Goal: Task Accomplishment & Management: Use online tool/utility

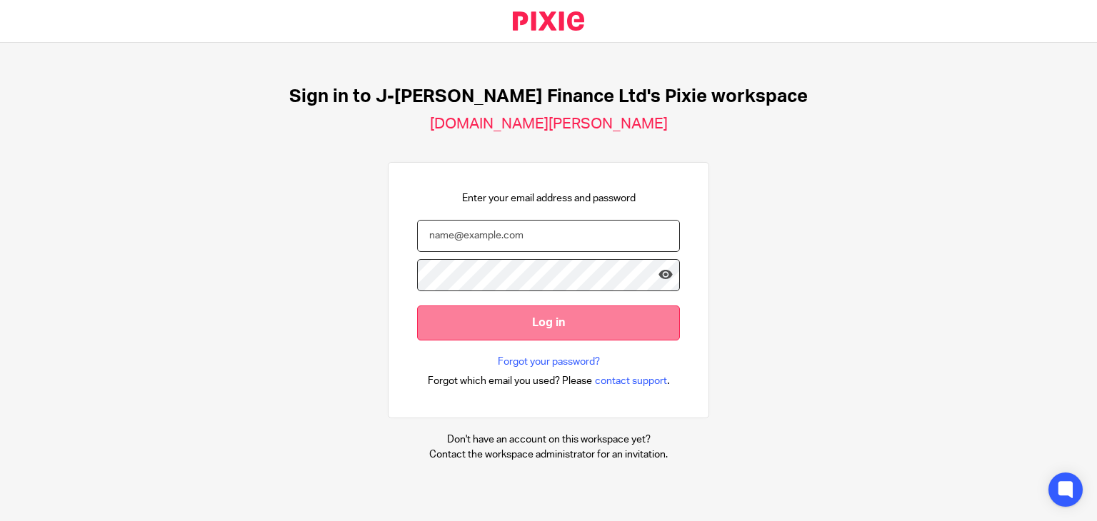
type input "[PERSON_NAME][DOMAIN_NAME][EMAIL_ADDRESS][PERSON_NAME][DOMAIN_NAME][PERSON_NAME]"
click at [536, 323] on input "Log in" at bounding box center [548, 323] width 263 height 35
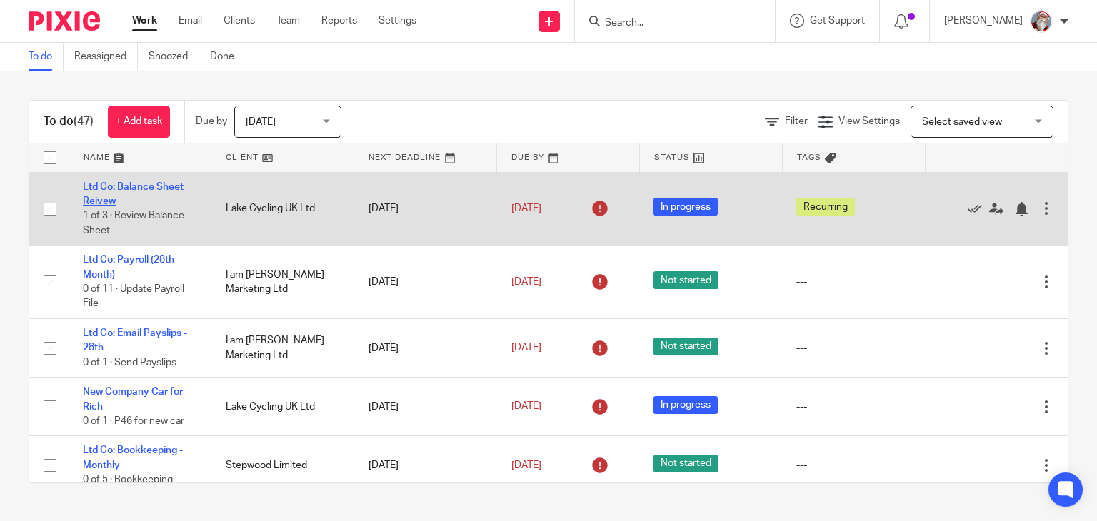
click at [151, 184] on link "Ltd Co: Balance Sheet Reivew" at bounding box center [133, 194] width 101 height 24
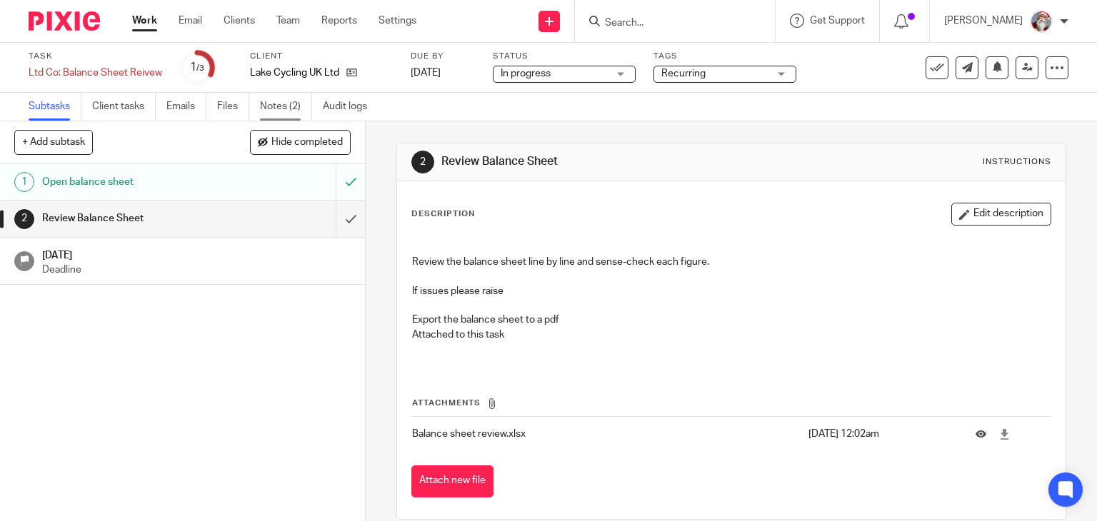
click at [280, 106] on link "Notes (2)" at bounding box center [286, 107] width 52 height 28
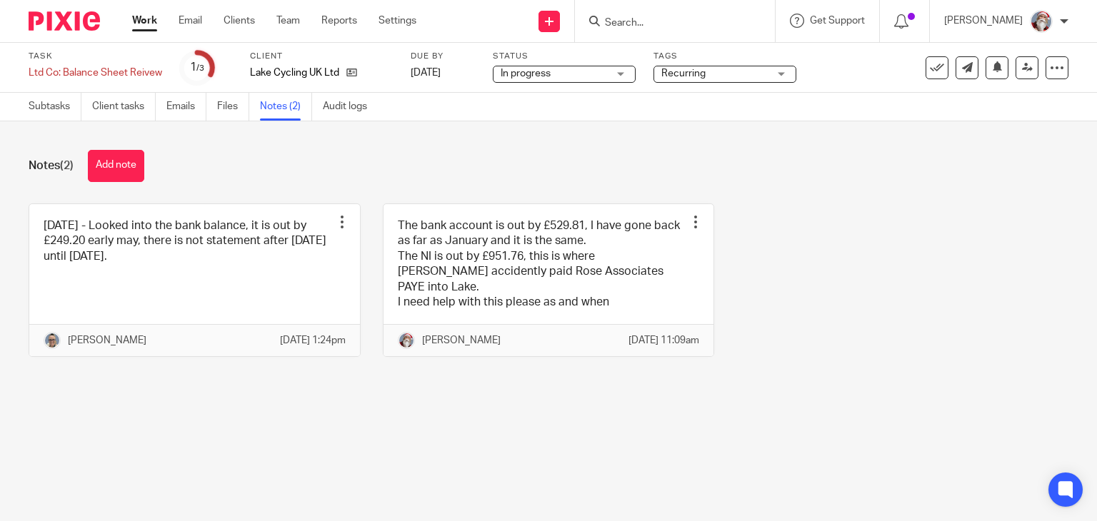
click at [153, 26] on link "Work" at bounding box center [144, 21] width 25 height 14
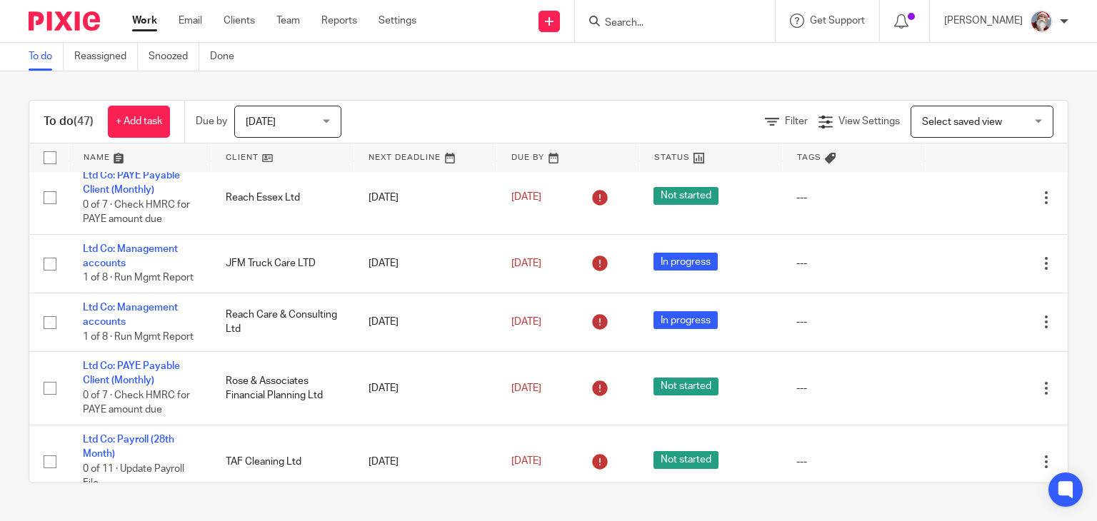
scroll to position [2142, 0]
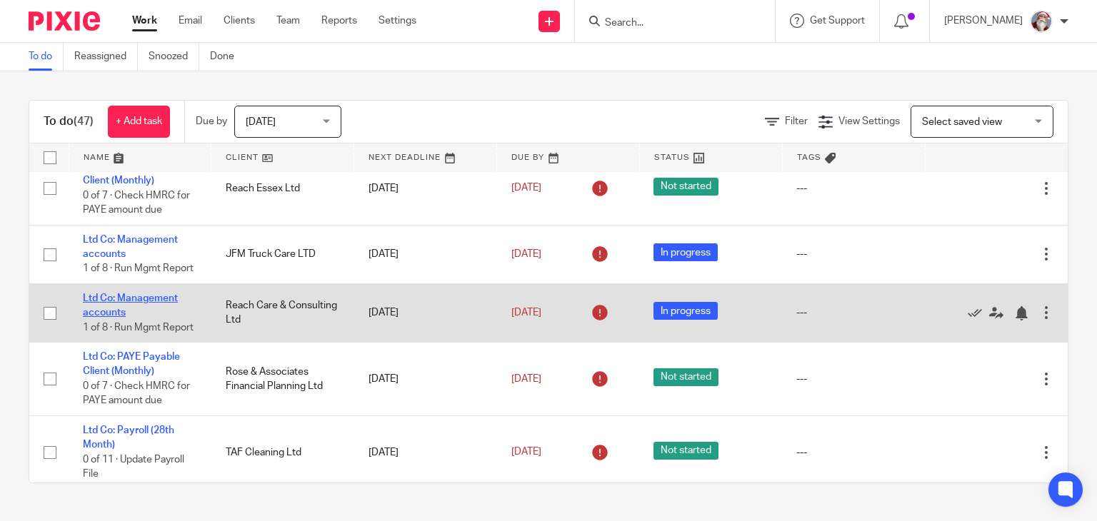
click at [144, 318] on link "Ltd Co: Management accounts" at bounding box center [130, 305] width 95 height 24
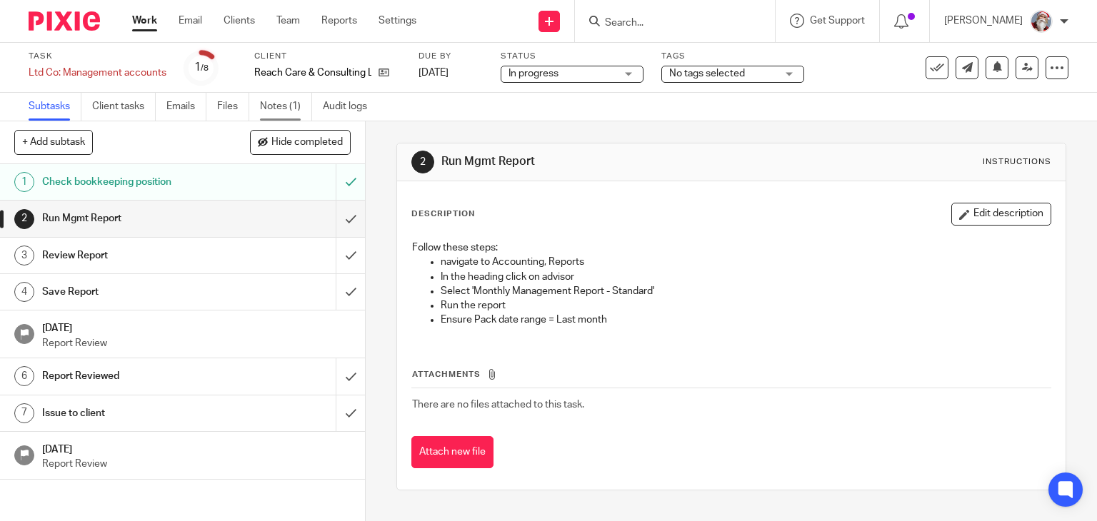
click at [283, 100] on link "Notes (1)" at bounding box center [286, 107] width 52 height 28
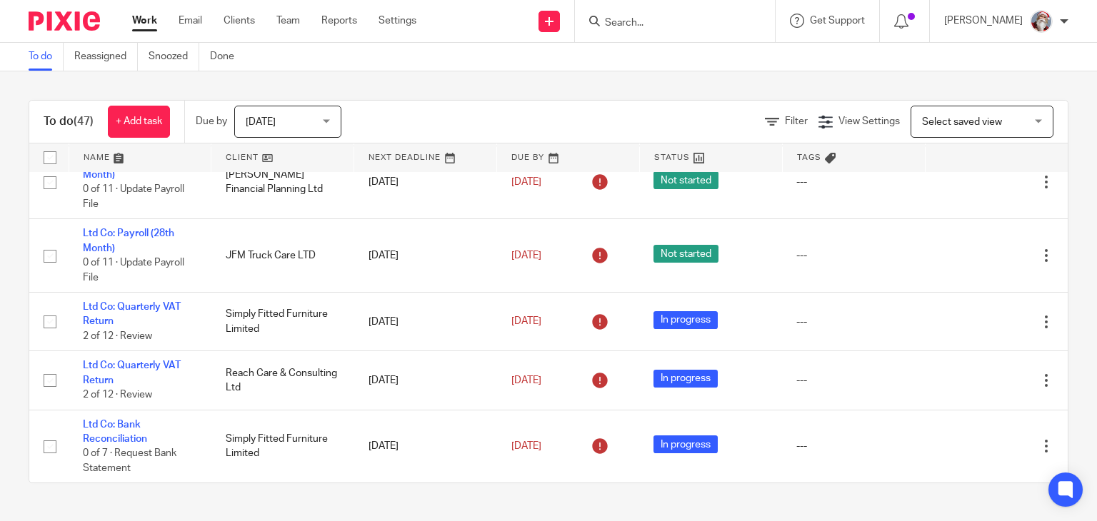
scroll to position [2830, 0]
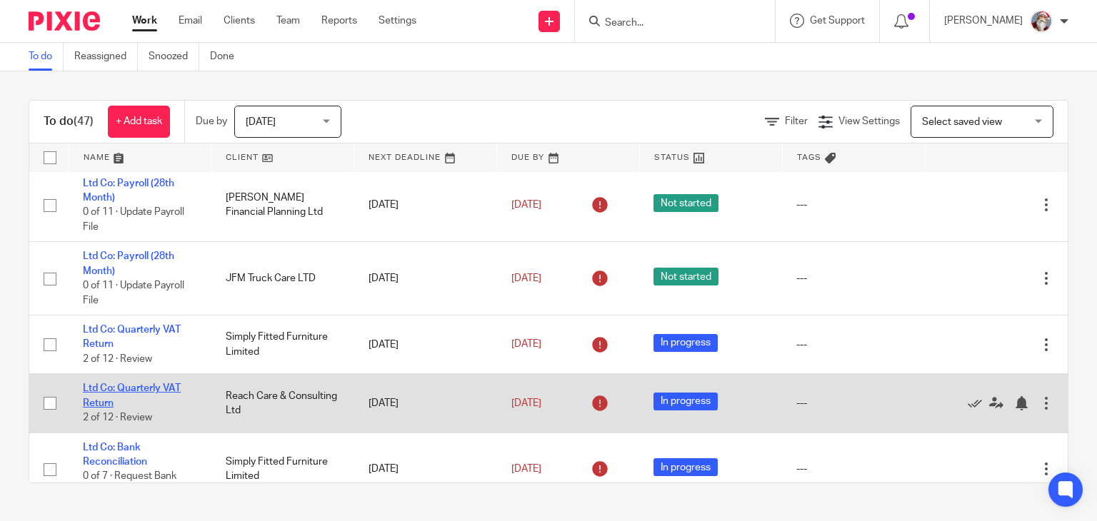
click at [134, 408] on link "Ltd Co: Quarterly VAT Return" at bounding box center [132, 395] width 98 height 24
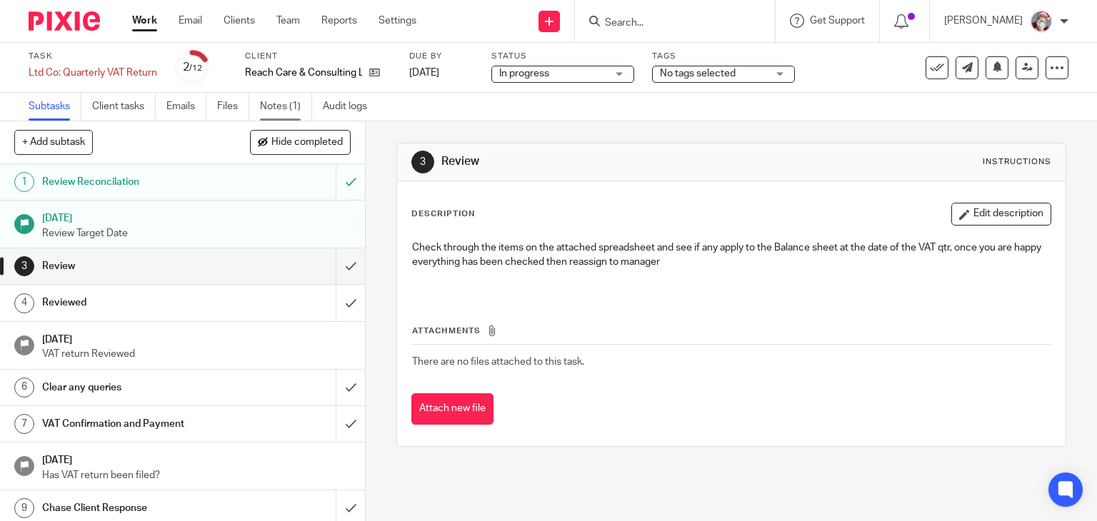
click at [284, 105] on link "Notes (1)" at bounding box center [286, 107] width 52 height 28
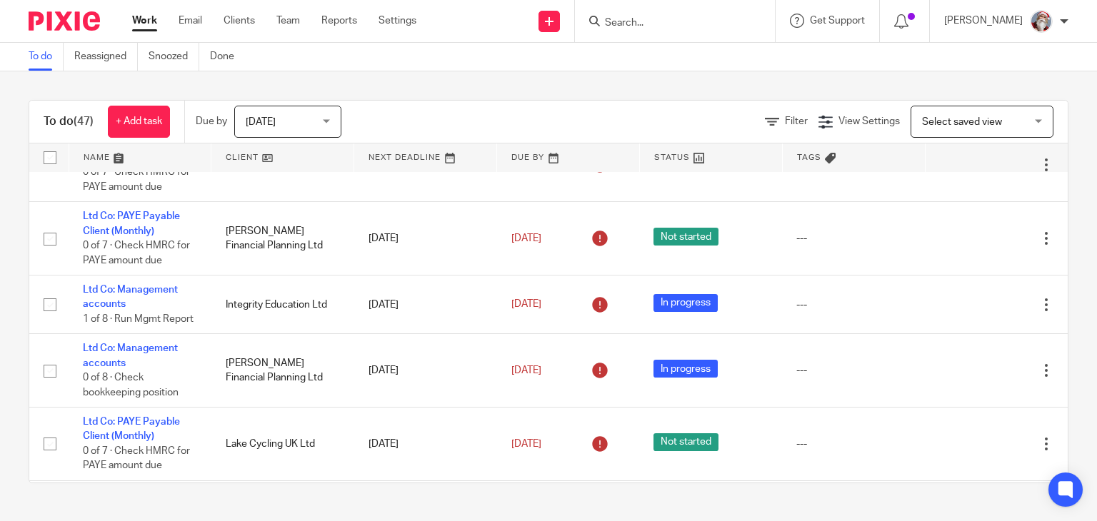
scroll to position [1831, 0]
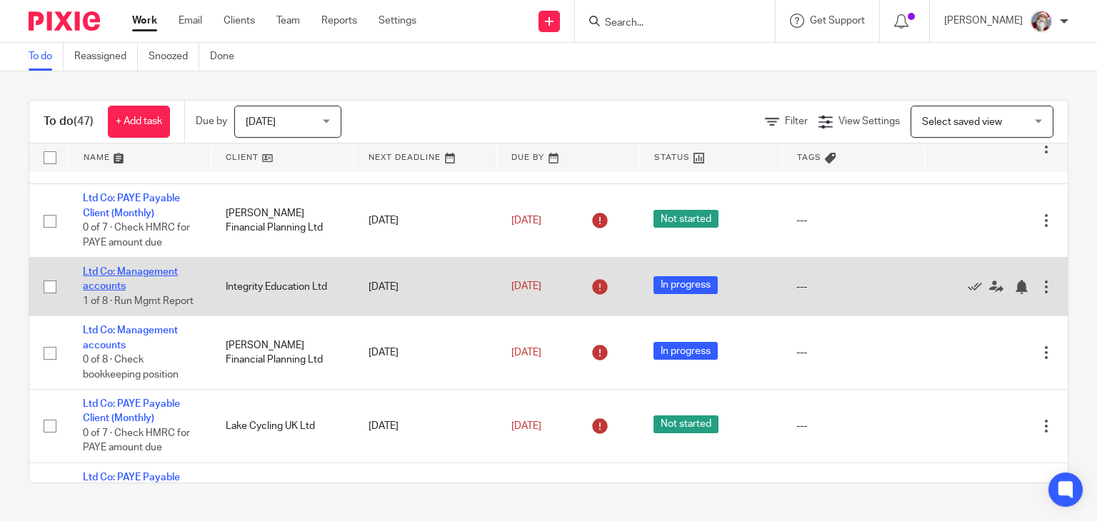
click at [124, 281] on link "Ltd Co: Management accounts" at bounding box center [130, 279] width 95 height 24
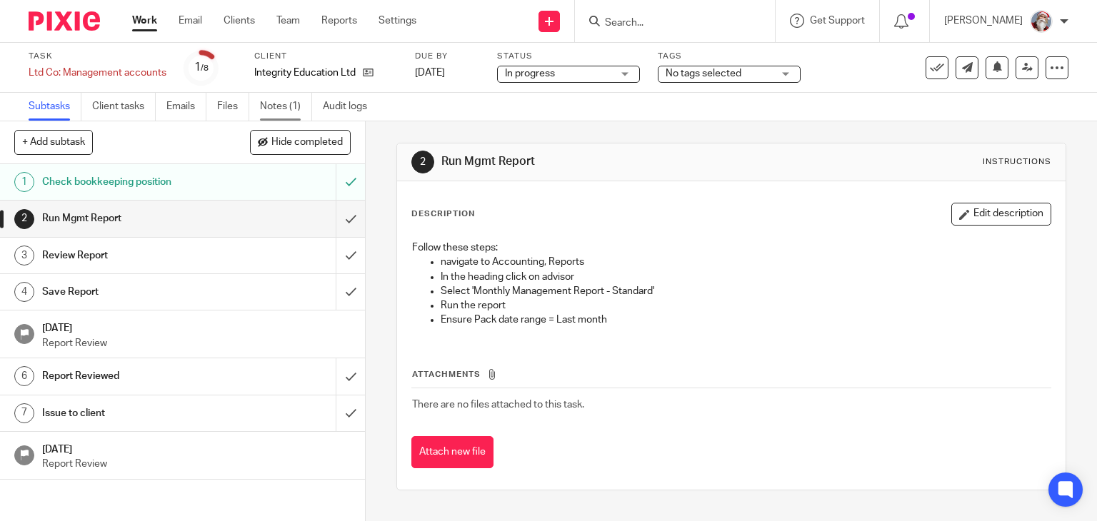
click at [279, 111] on link "Notes (1)" at bounding box center [286, 107] width 52 height 28
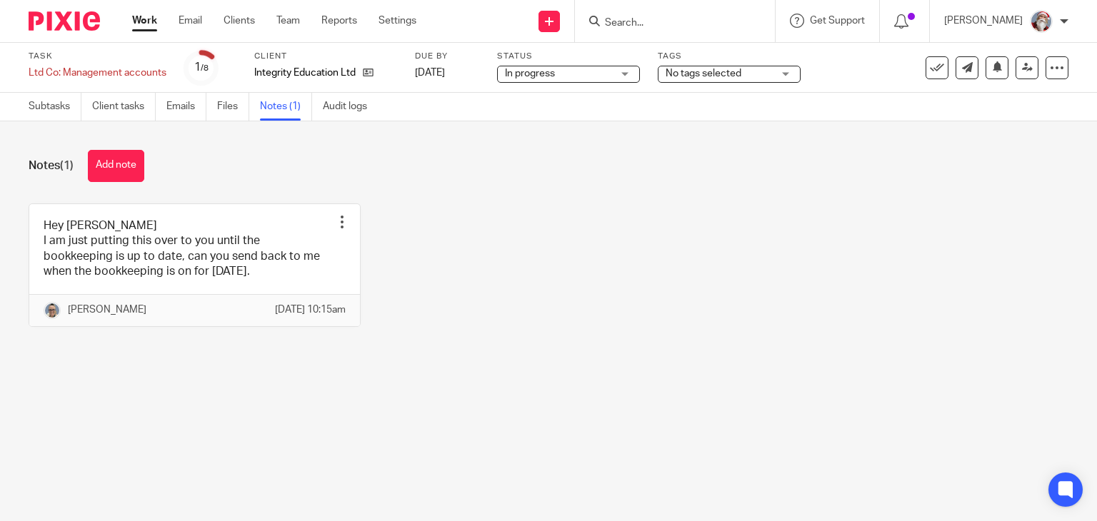
click at [144, 22] on link "Work" at bounding box center [144, 21] width 25 height 14
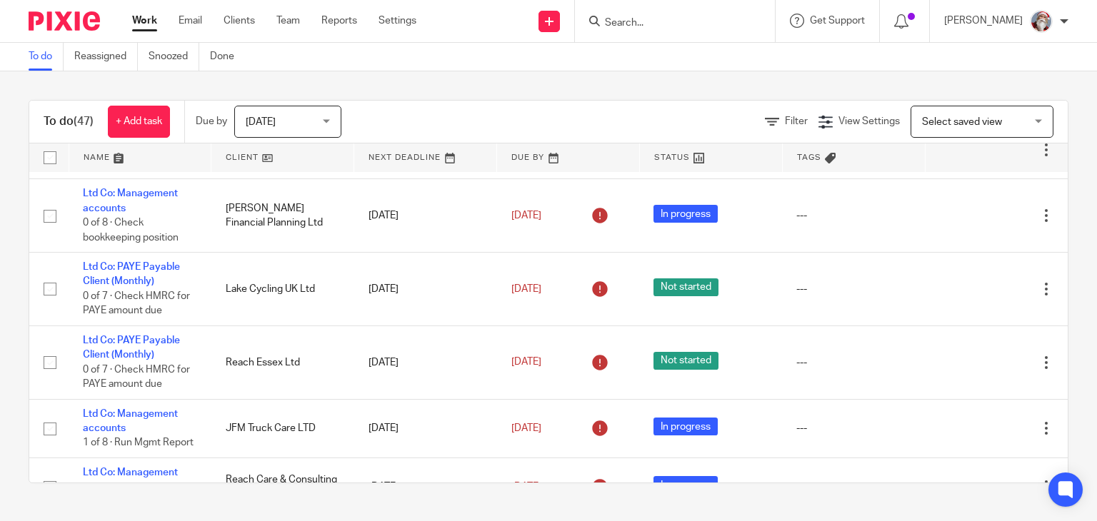
scroll to position [1974, 0]
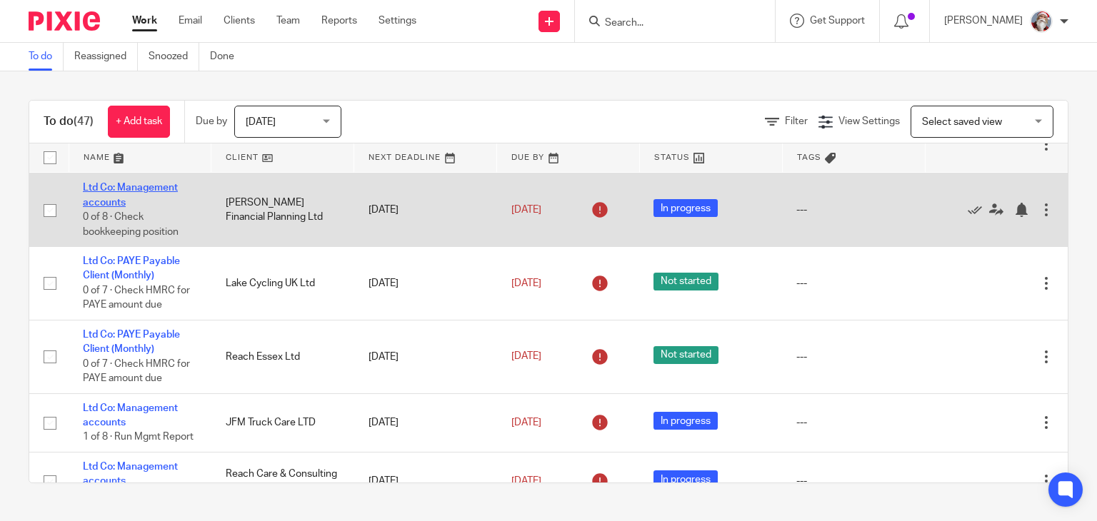
click at [114, 207] on link "Ltd Co: Management accounts" at bounding box center [130, 195] width 95 height 24
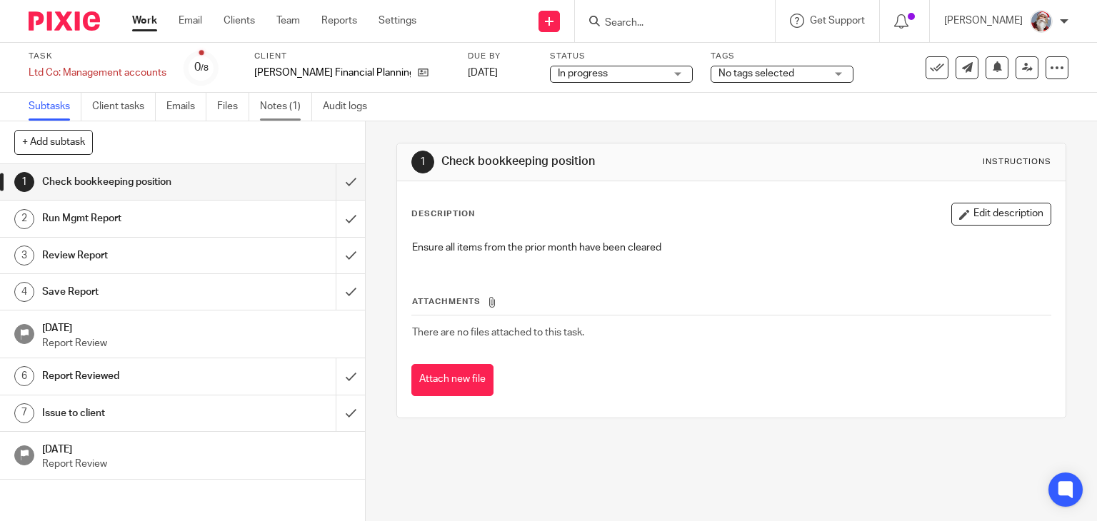
click at [286, 101] on link "Notes (1)" at bounding box center [286, 107] width 52 height 28
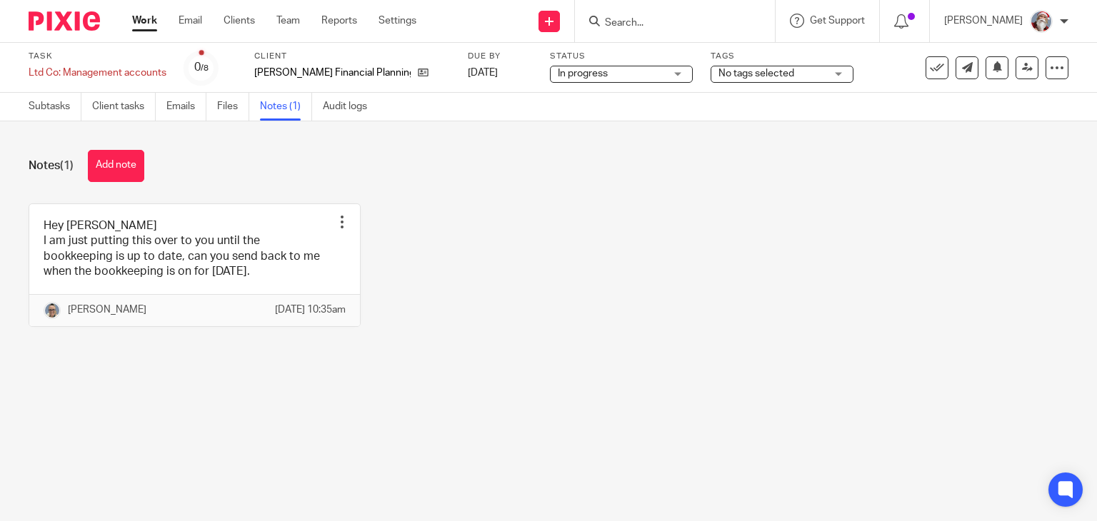
click at [139, 16] on link "Work" at bounding box center [144, 21] width 25 height 14
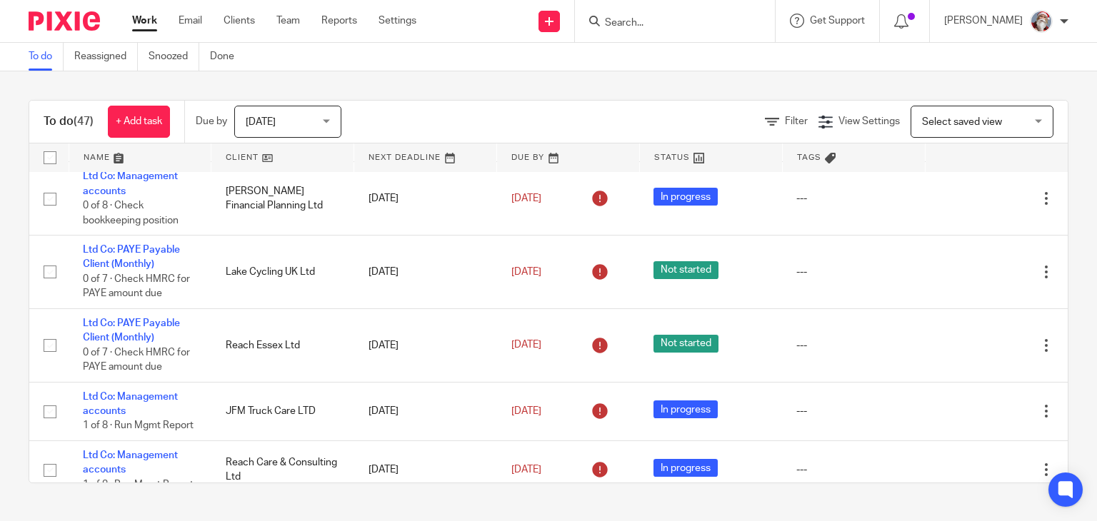
scroll to position [1992, 0]
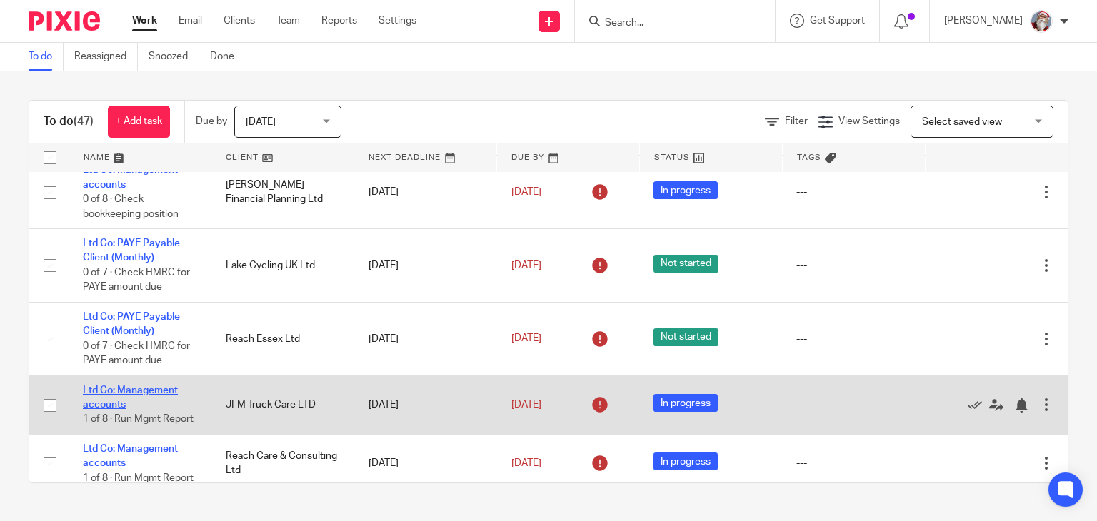
click at [133, 410] on link "Ltd Co: Management accounts" at bounding box center [130, 398] width 95 height 24
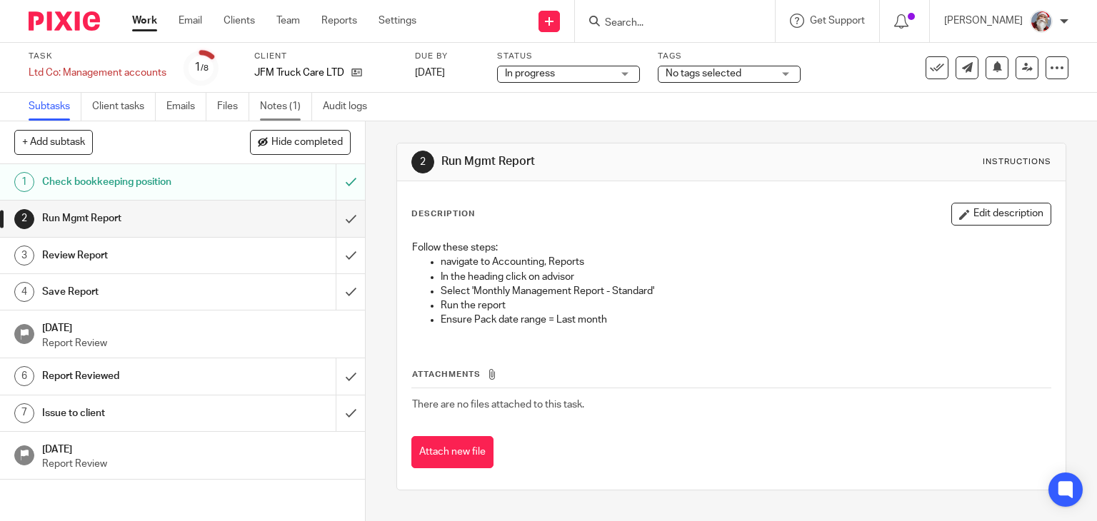
click at [280, 101] on link "Notes (1)" at bounding box center [286, 107] width 52 height 28
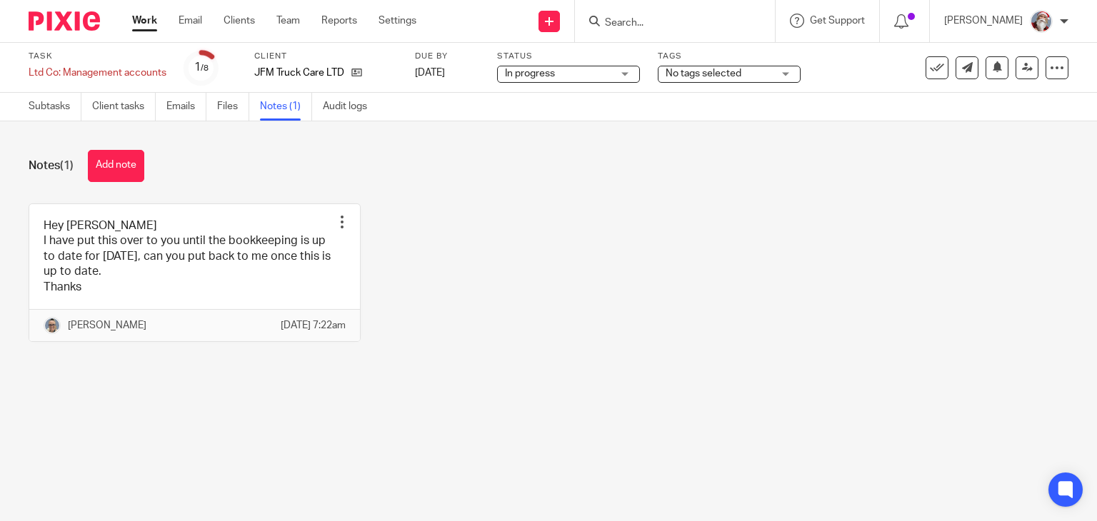
click at [140, 16] on link "Work" at bounding box center [144, 21] width 25 height 14
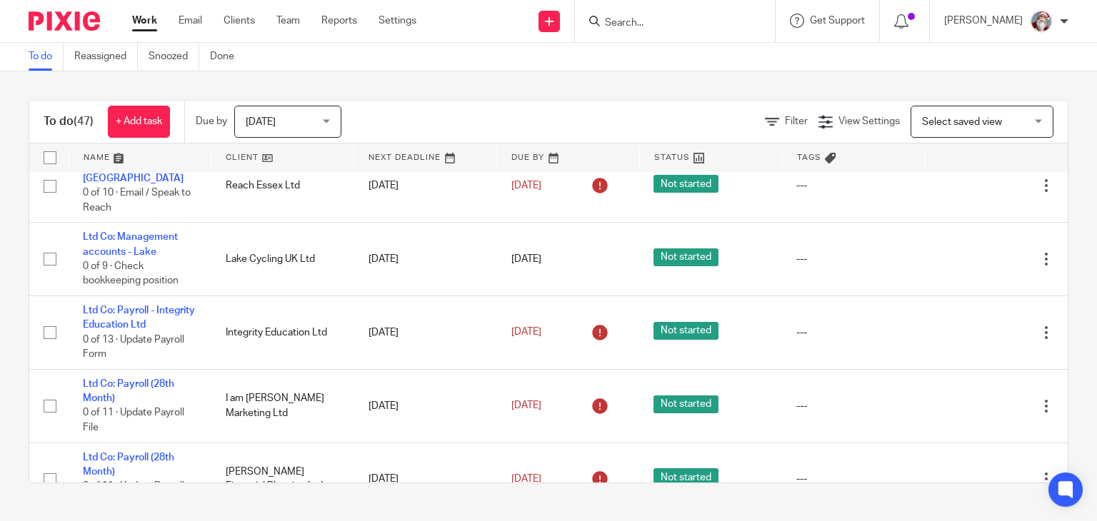
scroll to position [2568, 0]
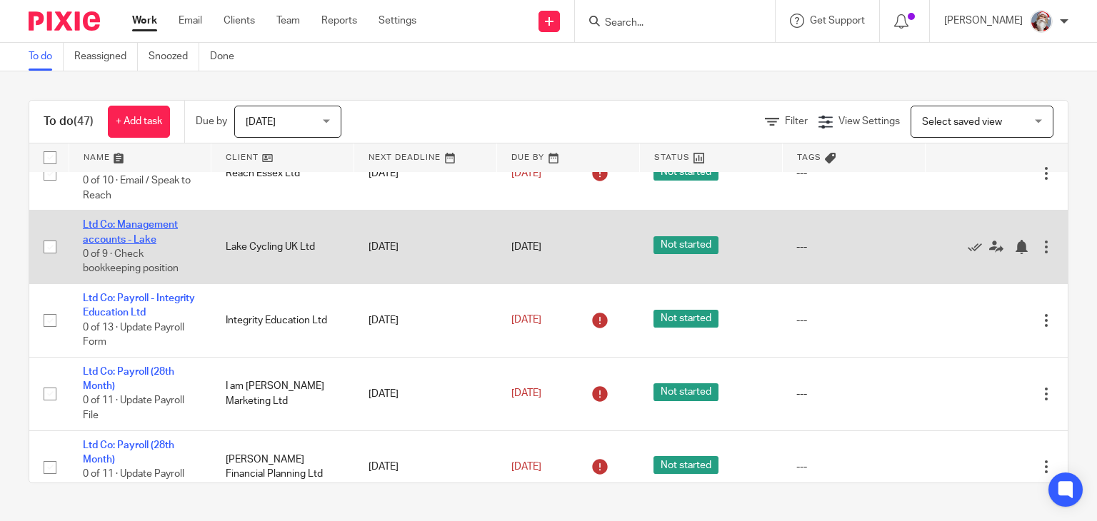
click at [142, 244] on link "Ltd Co: Management accounts - Lake" at bounding box center [130, 232] width 95 height 24
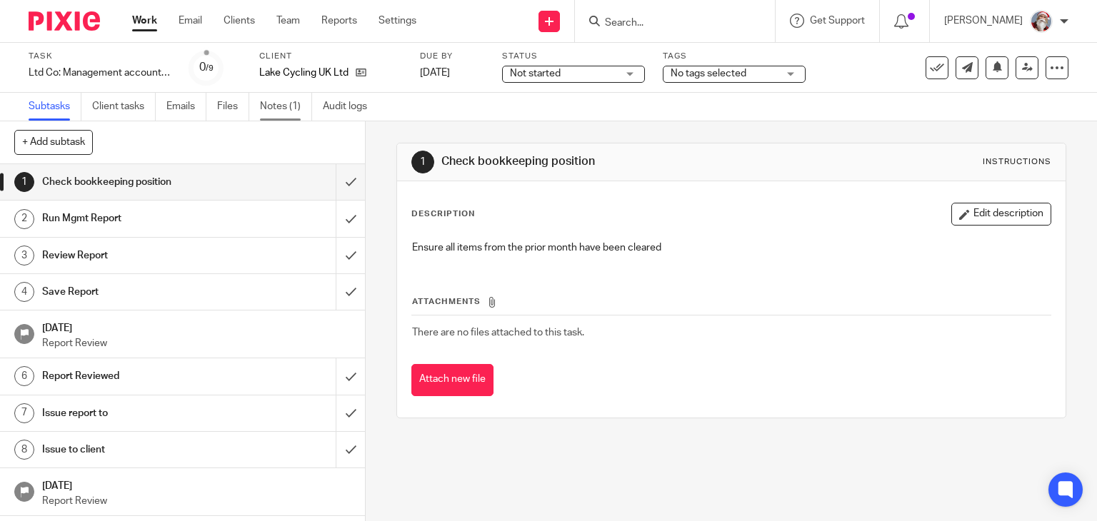
click at [286, 114] on link "Notes (1)" at bounding box center [286, 107] width 52 height 28
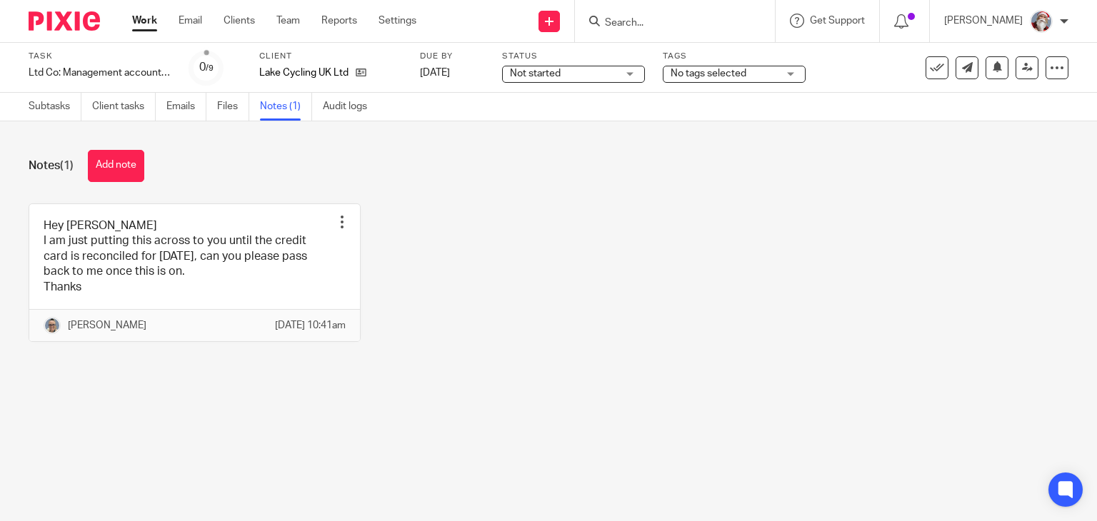
click at [147, 17] on link "Work" at bounding box center [144, 21] width 25 height 14
